Goal: Complete application form

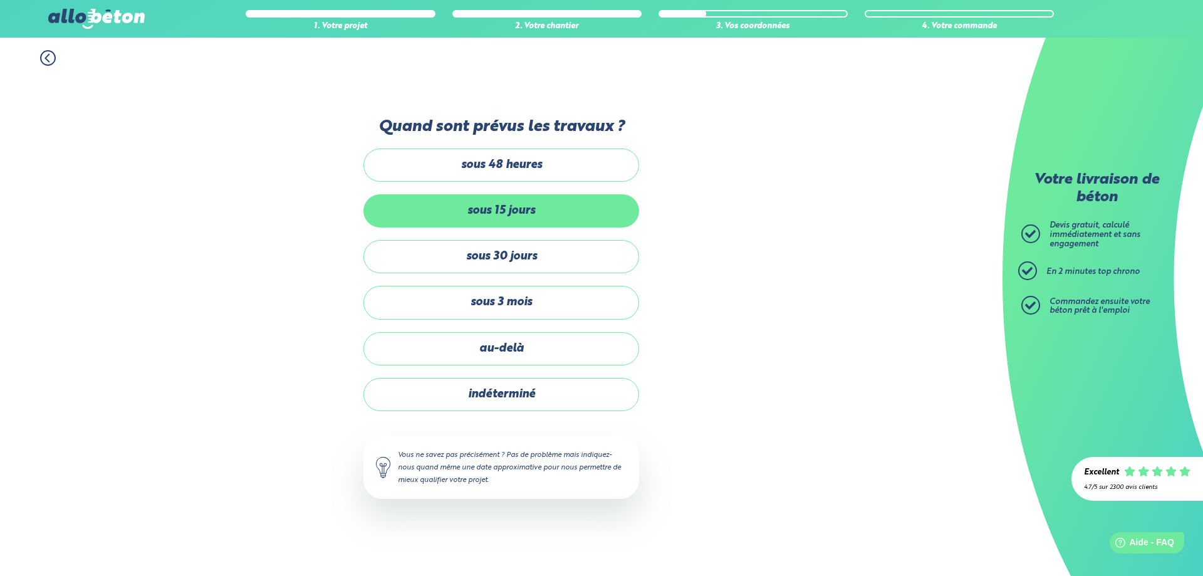
click at [504, 209] on label "sous 15 jours" at bounding box center [501, 210] width 276 height 33
click at [0, 0] on input "sous 15 jours" at bounding box center [0, 0] width 0 height 0
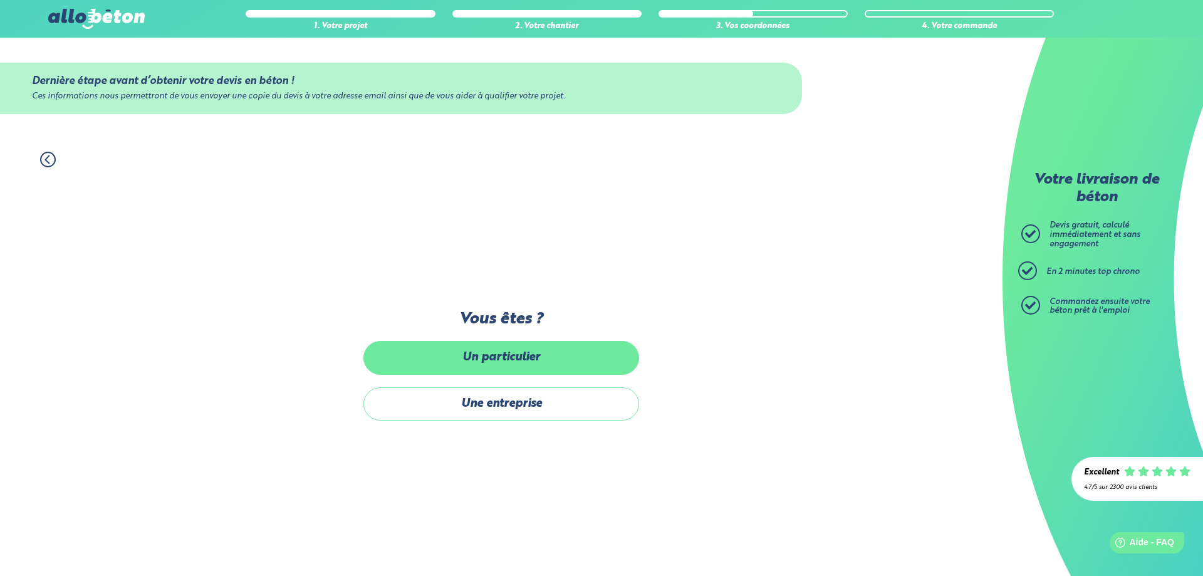
click at [509, 361] on label "Un particulier" at bounding box center [501, 357] width 276 height 33
click at [0, 0] on input "Un particulier" at bounding box center [0, 0] width 0 height 0
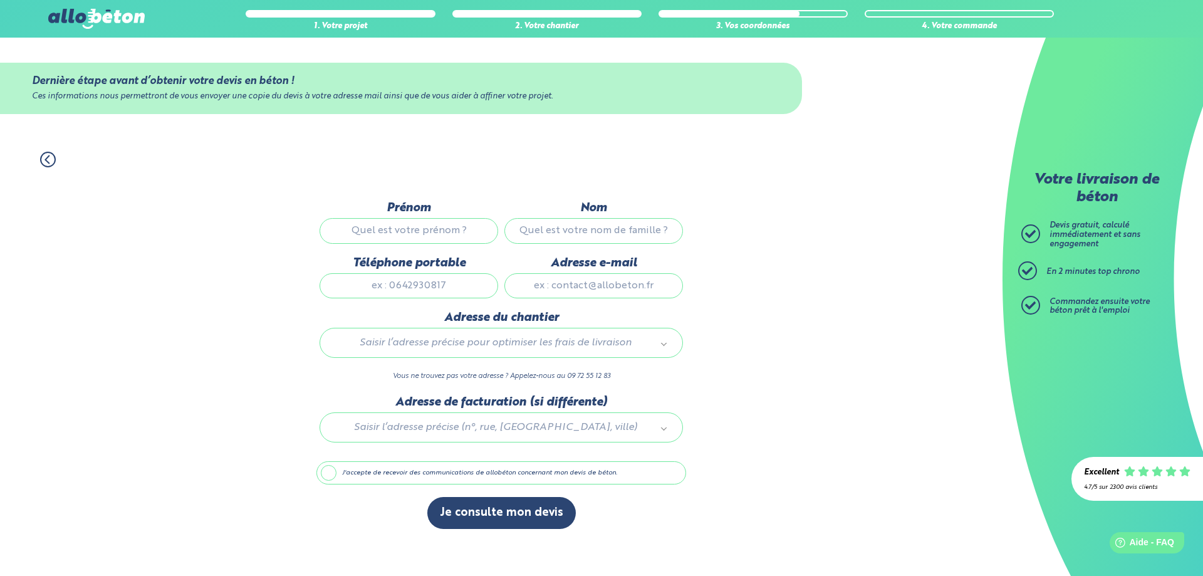
click at [456, 241] on input "Prénom" at bounding box center [409, 230] width 179 height 25
type input "DORIAN"
type input "DELESCHAUX"
type input "0629597628"
type input "d.deleschaux@gmail.com"
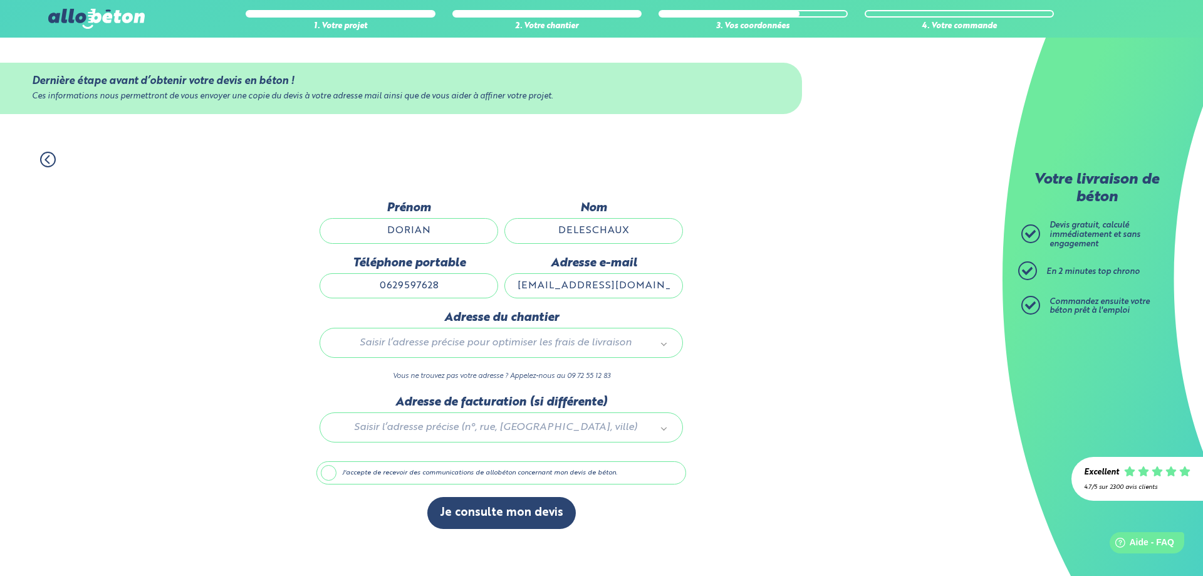
type input "428 chemin de sudre"
click at [482, 424] on div at bounding box center [501, 425] width 370 height 60
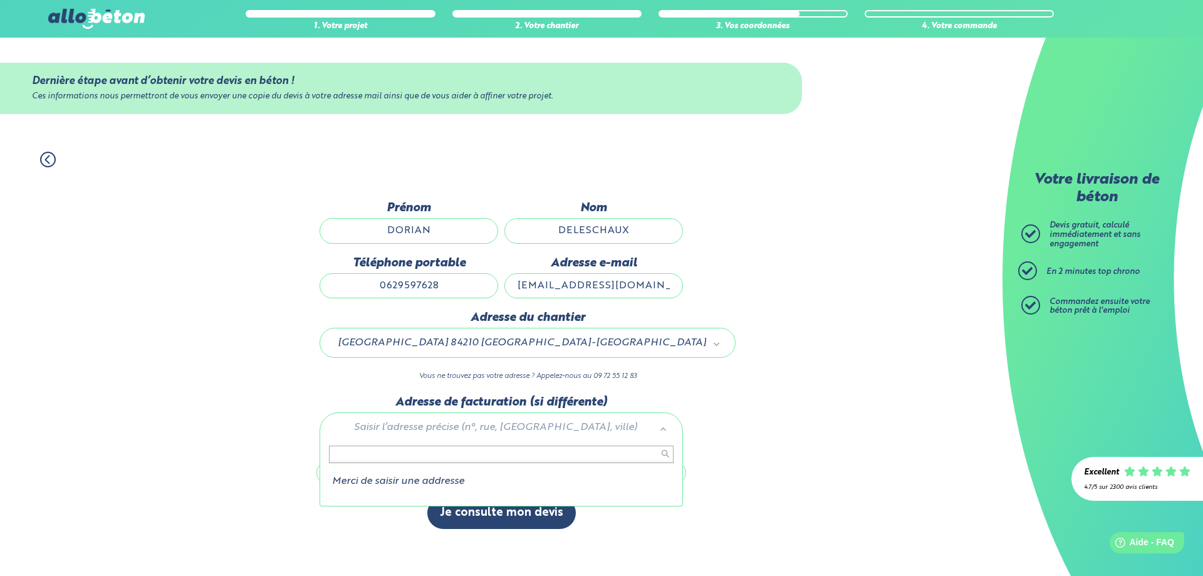
click at [420, 483] on li "Merci de saisir une addresse" at bounding box center [501, 481] width 345 height 11
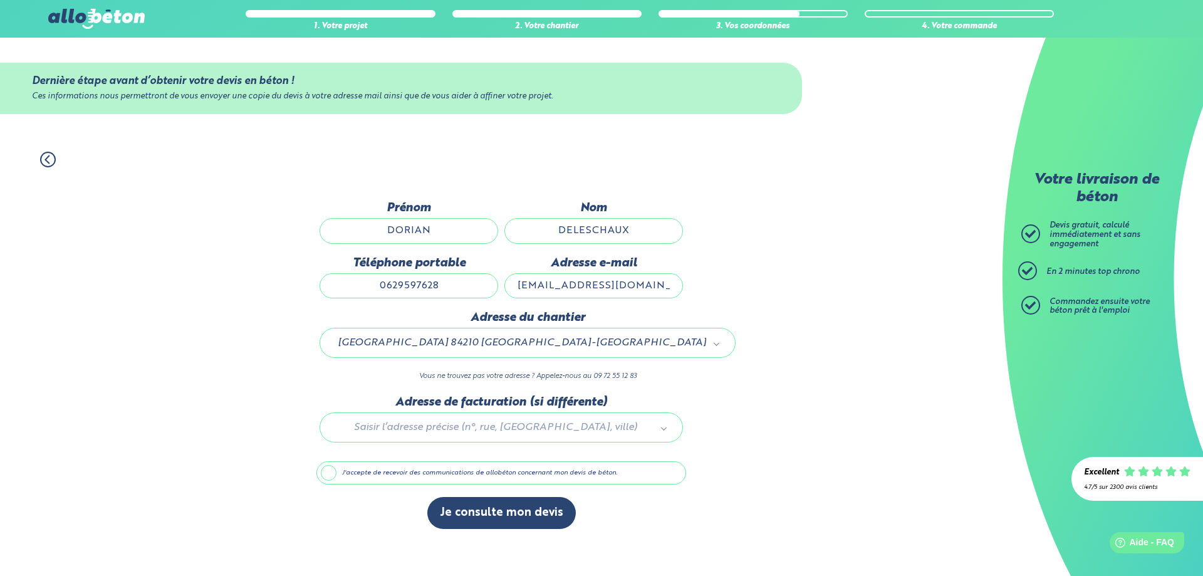
click at [330, 474] on label "J'accepte de recevoir des communications de allobéton concernant mon devis de b…" at bounding box center [501, 473] width 370 height 24
click at [0, 0] on input "J'accepte de recevoir des communications de allobéton concernant mon devis de b…" at bounding box center [0, 0] width 0 height 0
click at [336, 473] on label "J'accepte de recevoir des communications de allobéton concernant mon devis de b…" at bounding box center [501, 473] width 370 height 24
click at [0, 0] on input "J'accepte de recevoir des communications de allobéton concernant mon devis de b…" at bounding box center [0, 0] width 0 height 0
click at [538, 523] on button "Je consulte mon devis" at bounding box center [501, 513] width 148 height 32
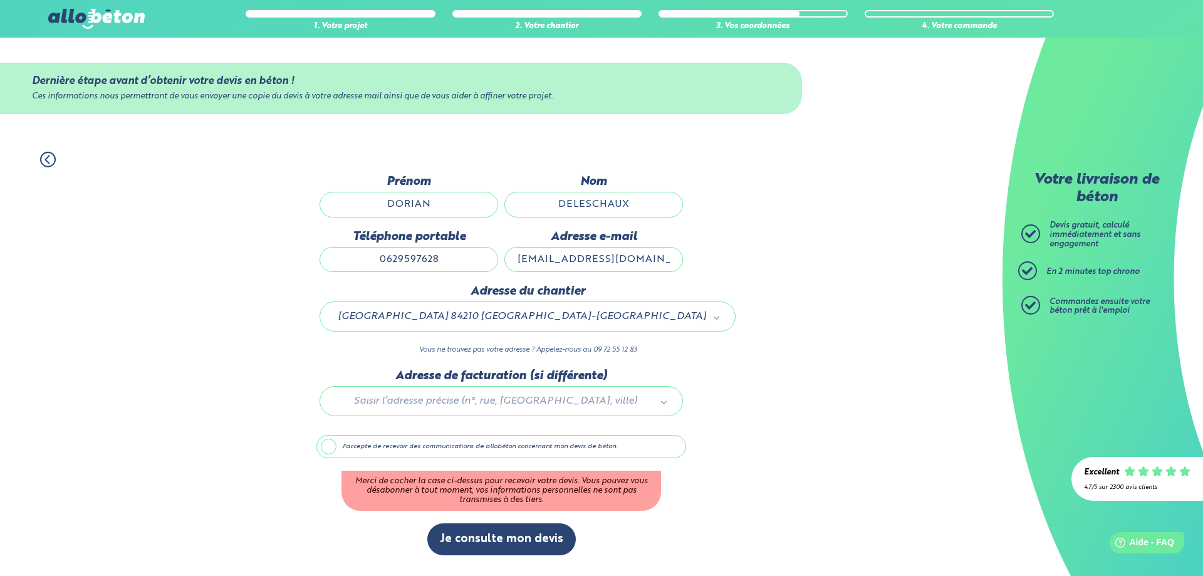
drag, startPoint x: 328, startPoint y: 444, endPoint x: 373, endPoint y: 489, distance: 63.8
click at [328, 444] on label "J'accepte de recevoir des communications de allobéton concernant mon devis de b…" at bounding box center [501, 447] width 370 height 24
click at [0, 0] on input "J'accepte de recevoir des communications de allobéton concernant mon devis de b…" at bounding box center [0, 0] width 0 height 0
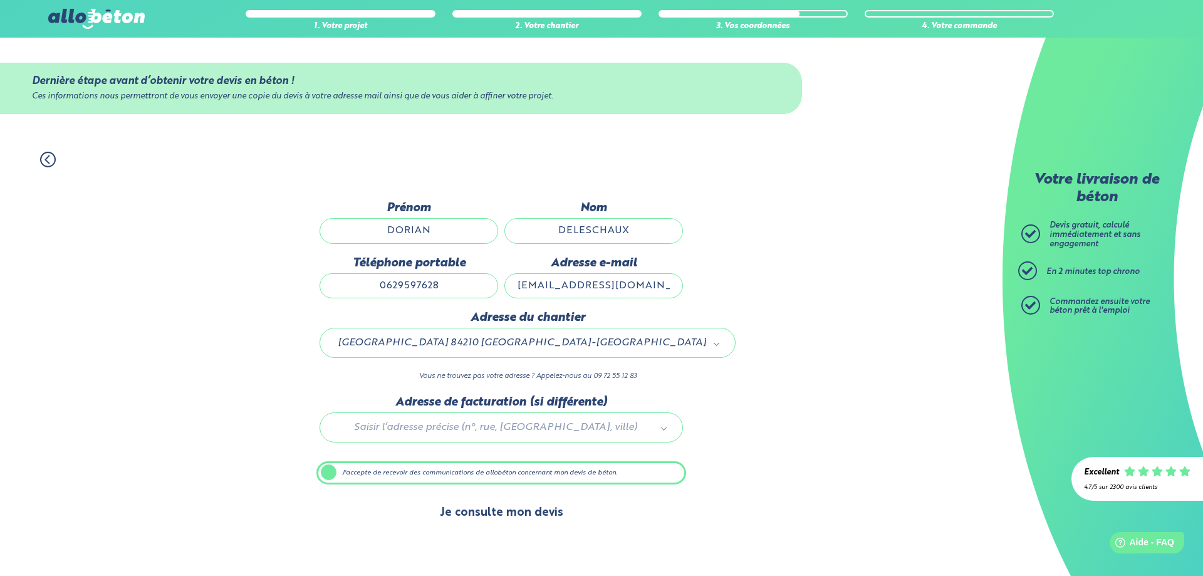
click at [476, 523] on button "Je consulte mon devis" at bounding box center [501, 513] width 148 height 32
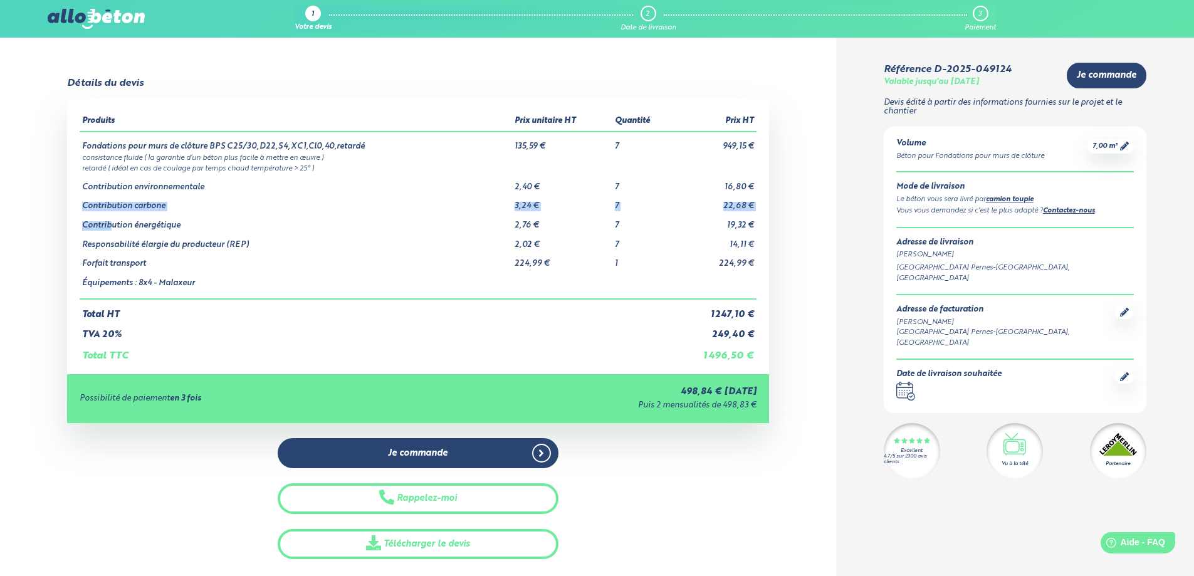
drag, startPoint x: 108, startPoint y: 222, endPoint x: 81, endPoint y: 208, distance: 30.3
click at [81, 208] on tbody "Fondations pour murs de clôture BPS C25/30,D22,S4,XC1,Cl0,40,retardé 135,59 € 7…" at bounding box center [418, 215] width 677 height 167
click at [333, 164] on td "retardé ( idéal en cas de coulage par temps chaud température > 25° )" at bounding box center [418, 167] width 677 height 11
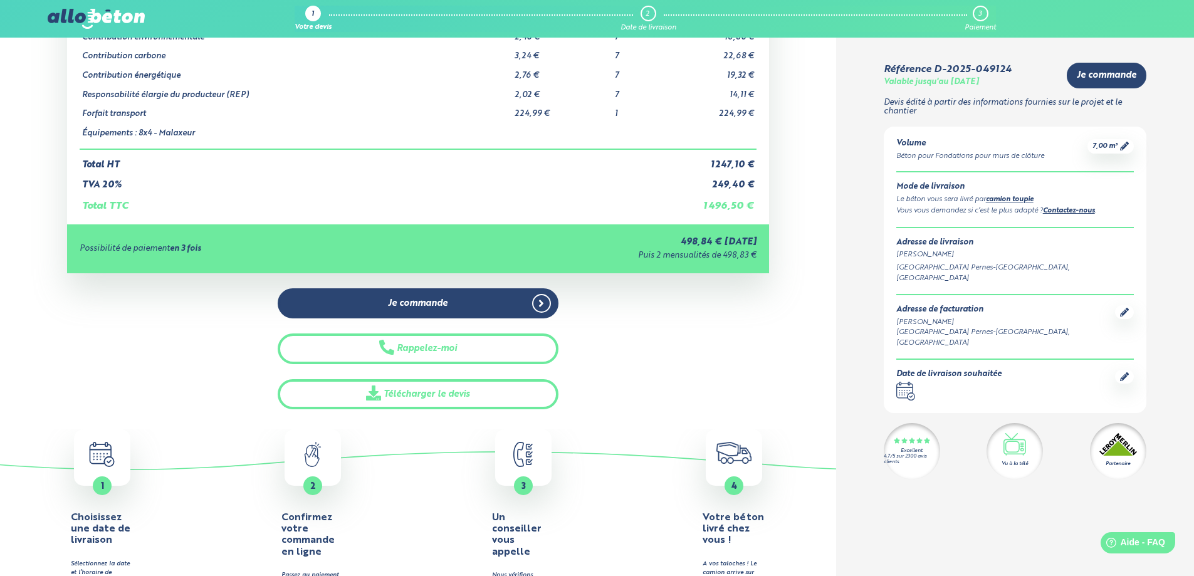
scroll to position [125, 0]
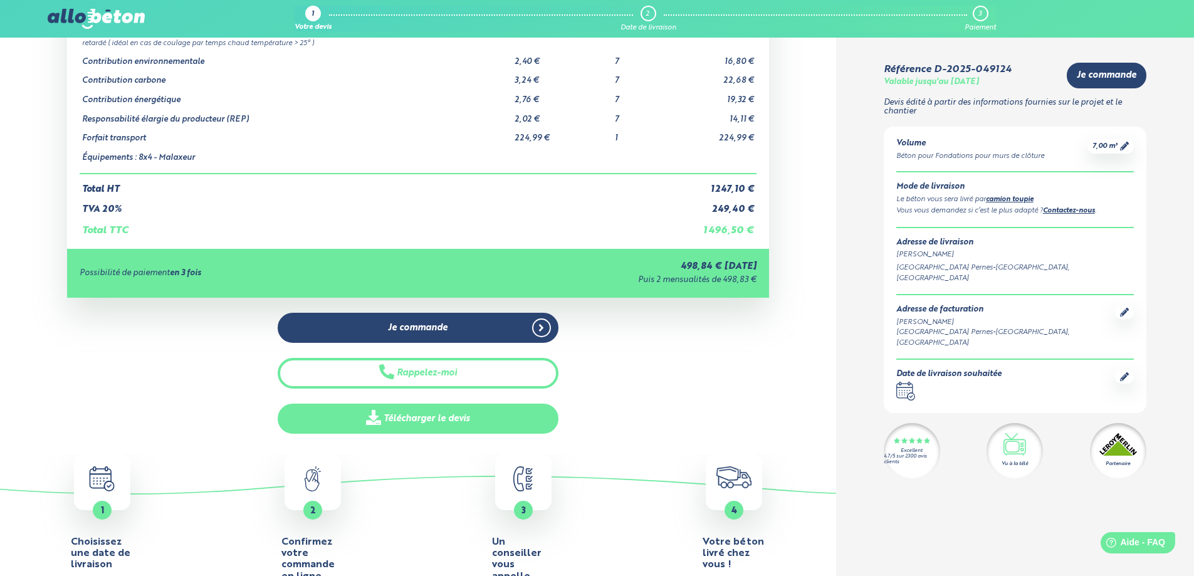
click at [409, 416] on link "Télécharger le devis" at bounding box center [418, 419] width 281 height 31
